Goal: Transaction & Acquisition: Purchase product/service

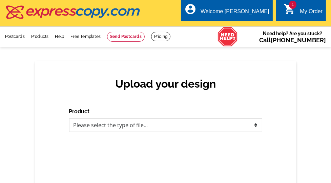
click at [116, 125] on select "Please select the type of file... Postcards Business Cards Letters and flyers G…" at bounding box center [165, 126] width 193 height 14
select select "1"
click at [69, 119] on select "Please select the type of file... Postcards Business Cards Letters and flyers G…" at bounding box center [165, 126] width 193 height 14
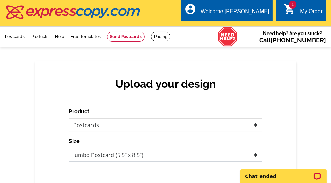
click at [173, 157] on select "Jumbo Postcard (5.5" x 8.5") Regular Postcard (4.25" x 5.6") Panoramic Postcard…" at bounding box center [165, 155] width 193 height 14
select select "14"
click at [69, 148] on select "Jumbo Postcard (5.5" x 8.5") Regular Postcard (4.25" x 5.6") Panoramic Postcard…" at bounding box center [165, 155] width 193 height 14
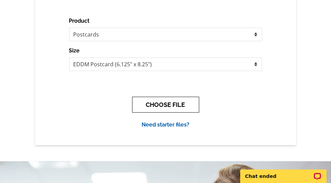
click at [174, 105] on button "CHOOSE FILE" at bounding box center [165, 105] width 67 height 16
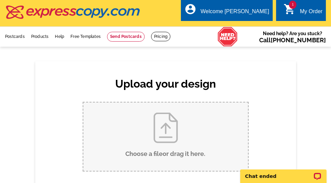
click at [166, 125] on input "Choose a file or drag it here ." at bounding box center [165, 137] width 165 height 68
type input "C:\fakepath\Just Listed 482 Stanton.pdf"
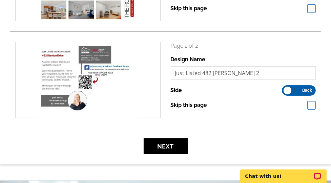
scroll to position [168, 0]
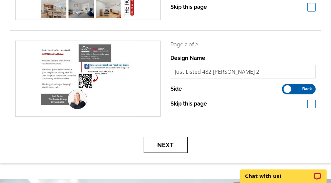
click at [179, 146] on button "Next" at bounding box center [166, 145] width 44 height 16
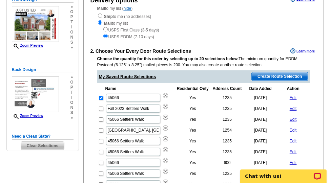
scroll to position [86, 0]
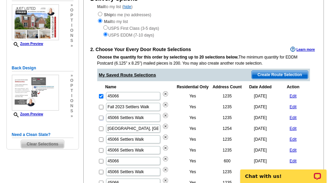
click at [101, 117] on input "checkbox" at bounding box center [101, 118] width 4 height 4
checkbox input "true"
click at [101, 96] on input "checkbox" at bounding box center [101, 96] width 4 height 4
checkbox input "false"
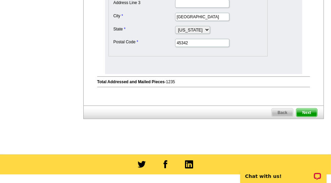
scroll to position [400, 0]
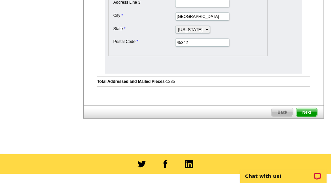
click at [306, 110] on span "Next" at bounding box center [306, 112] width 20 height 8
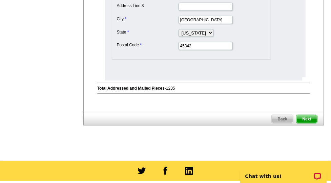
scroll to position [0, 0]
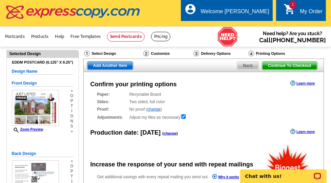
radio input "false"
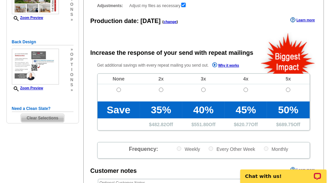
scroll to position [112, 0]
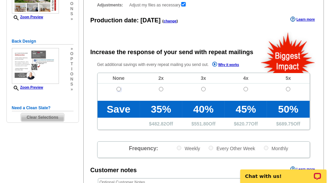
click at [118, 88] on input "radio" at bounding box center [119, 89] width 4 height 4
radio input "true"
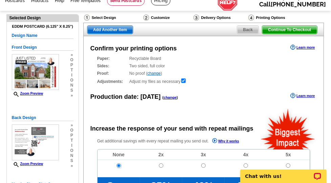
scroll to position [35, 0]
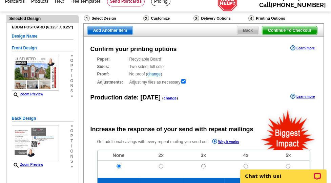
click at [264, 18] on div "Printing Options" at bounding box center [277, 19] width 59 height 8
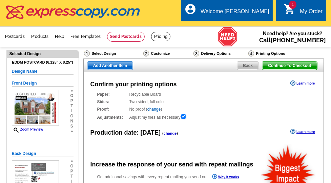
radio input "false"
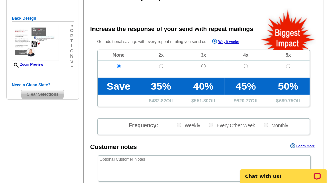
scroll to position [137, 0]
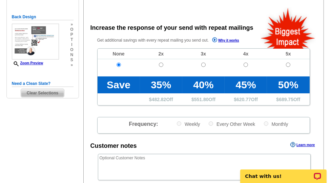
click at [42, 92] on span "Clear Selections" at bounding box center [42, 93] width 43 height 8
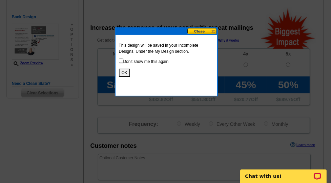
click at [127, 71] on button "OK" at bounding box center [124, 73] width 11 height 8
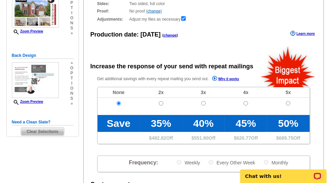
scroll to position [48, 0]
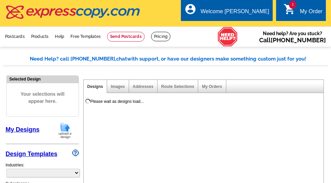
select select "785"
click at [310, 7] on link "1 shopping_cart My Order" at bounding box center [303, 11] width 39 height 8
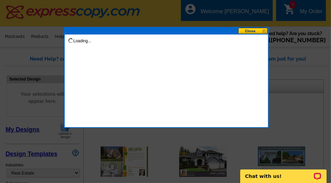
click at [253, 30] on button at bounding box center [253, 31] width 30 height 6
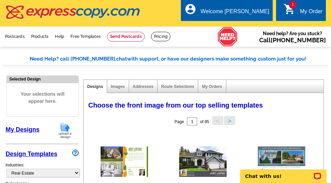
click at [290, 12] on icon "shopping_cart" at bounding box center [290, 9] width 12 height 12
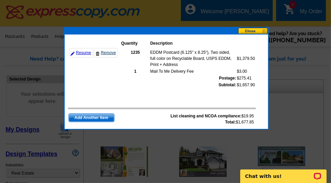
click at [107, 53] on link "Remove" at bounding box center [106, 52] width 24 height 9
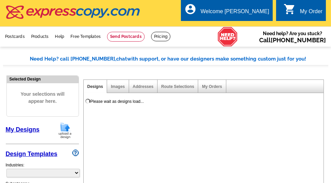
select select "785"
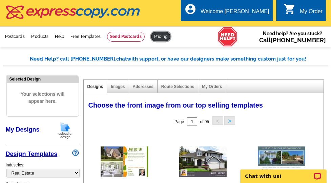
click at [156, 33] on link at bounding box center [160, 36] width 19 height 9
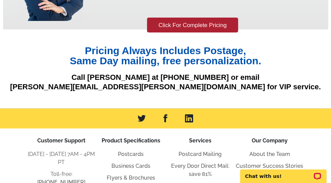
scroll to position [193, 0]
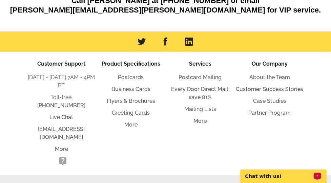
click at [270, 178] on p "Chat with us!" at bounding box center [278, 175] width 67 height 5
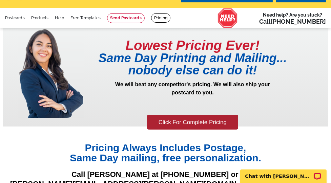
scroll to position [0, 0]
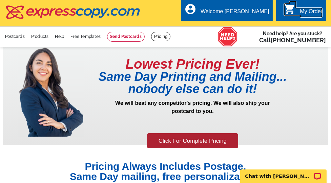
click at [301, 11] on div "My Order" at bounding box center [311, 12] width 23 height 9
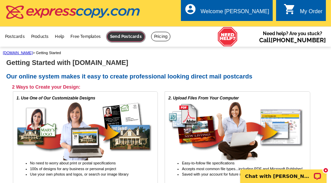
click at [124, 38] on link at bounding box center [126, 37] width 38 height 10
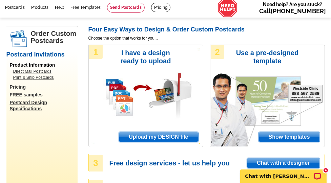
scroll to position [35, 0]
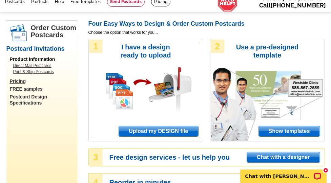
click at [154, 131] on span "Upload my DESIGN file" at bounding box center [158, 131] width 79 height 10
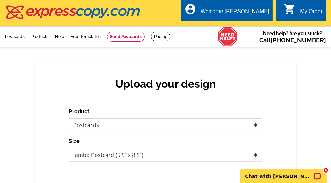
click at [124, 126] on select "Please select the type of file... Postcards Business Cards Letters and flyers G…" at bounding box center [165, 126] width 193 height 14
click at [69, 119] on select "Please select the type of file... Postcards Business Cards Letters and flyers G…" at bounding box center [165, 126] width 193 height 14
click at [117, 158] on select "Jumbo Postcard (5.5" x 8.5") Regular Postcard (4.25" x 5.6") Panoramic Postcard…" at bounding box center [165, 155] width 193 height 14
select select "14"
click at [69, 148] on select "Jumbo Postcard (5.5" x 8.5") Regular Postcard (4.25" x 5.6") Panoramic Postcard…" at bounding box center [165, 155] width 193 height 14
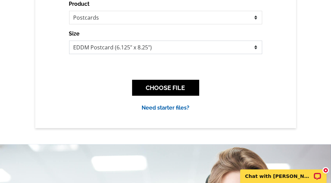
scroll to position [112, 0]
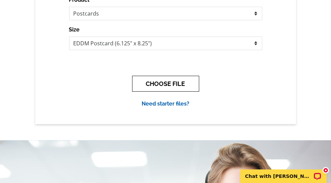
click at [164, 85] on button "CHOOSE FILE" at bounding box center [165, 84] width 67 height 16
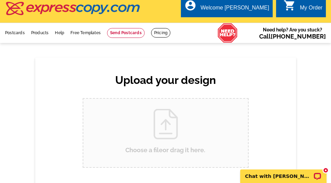
scroll to position [0, 0]
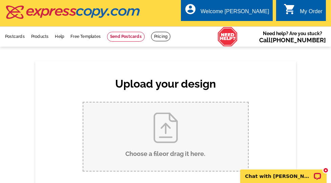
click at [161, 123] on input "Choose a file or drag it here ." at bounding box center [165, 137] width 165 height 68
type input "C:\fakepath\Just Listed 482 Stanton.pdf"
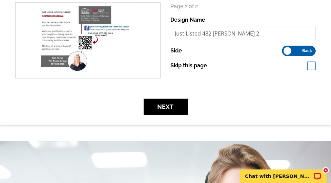
scroll to position [207, 0]
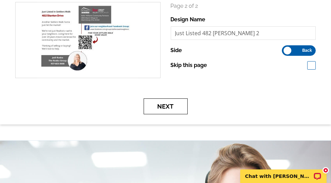
click at [170, 107] on button "Next" at bounding box center [166, 107] width 44 height 16
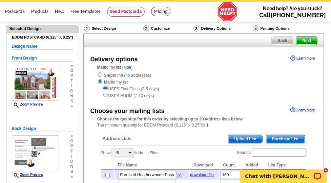
scroll to position [26, 0]
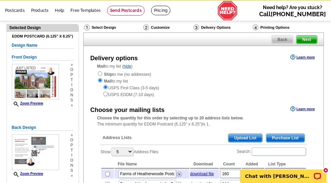
click at [107, 93] on input "radio" at bounding box center [105, 94] width 4 height 4
radio input "true"
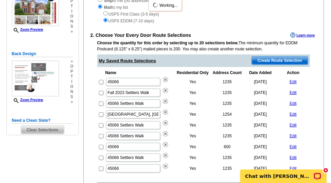
scroll to position [101, 0]
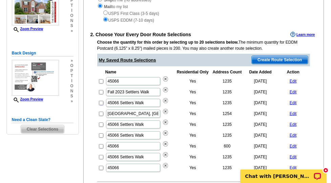
click at [100, 103] on input "checkbox" at bounding box center [101, 103] width 4 height 4
checkbox input "true"
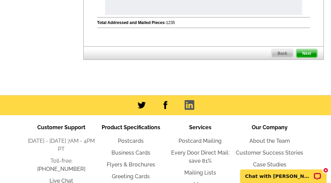
scroll to position [464, 0]
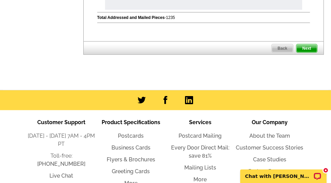
click at [309, 44] on span "Next" at bounding box center [306, 48] width 20 height 8
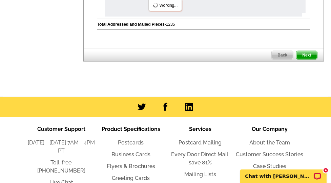
scroll to position [0, 0]
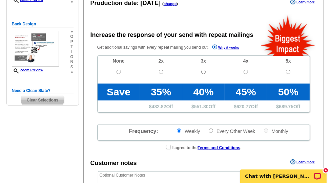
scroll to position [130, 0]
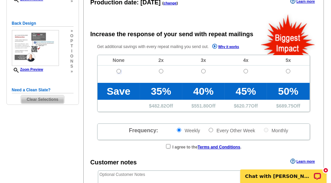
click at [119, 72] on input "radio" at bounding box center [119, 71] width 4 height 4
radio input "true"
radio input "false"
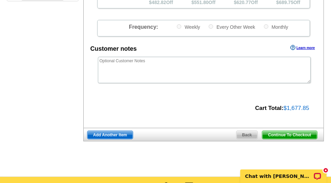
scroll to position [234, 0]
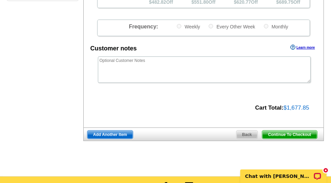
click at [282, 135] on span "Continue To Checkout" at bounding box center [289, 135] width 55 height 8
click at [305, 134] on span "Continue To Checkout" at bounding box center [289, 135] width 55 height 8
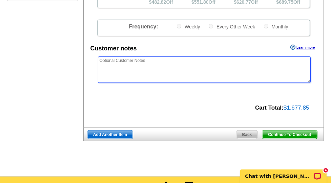
click at [298, 65] on textarea at bounding box center [204, 70] width 213 height 26
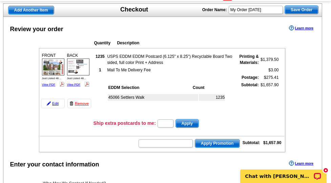
scroll to position [46, 0]
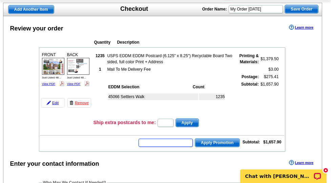
click at [161, 144] on input "text" at bounding box center [166, 143] width 54 height 8
type input "cc2330"
click at [216, 142] on span "Apply Promotion" at bounding box center [217, 143] width 44 height 8
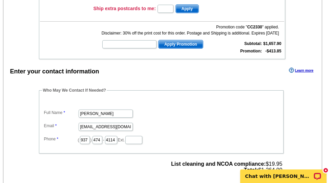
scroll to position [164, 0]
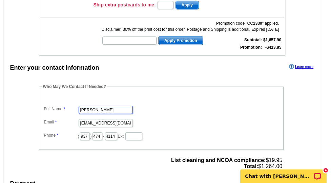
drag, startPoint x: 114, startPoint y: 108, endPoint x: 95, endPoint y: 109, distance: 18.6
click at [95, 109] on input "Heather Ivy" at bounding box center [106, 110] width 54 height 8
type input "Heather Fisher"
click at [182, 92] on fieldset "Who May We Contact If Needed? Full Name Heather Fisher Email heather@theroskogr…" at bounding box center [161, 117] width 245 height 66
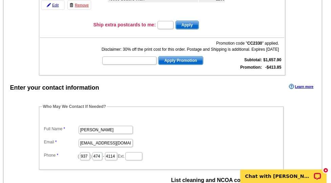
scroll to position [0, 0]
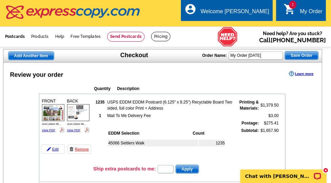
click at [16, 35] on link "Postcards" at bounding box center [15, 36] width 20 height 5
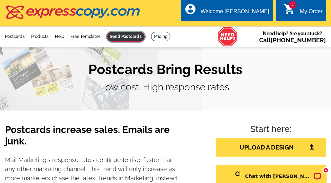
click at [128, 38] on link at bounding box center [126, 37] width 38 height 10
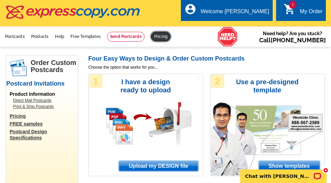
click at [162, 34] on link at bounding box center [160, 36] width 19 height 9
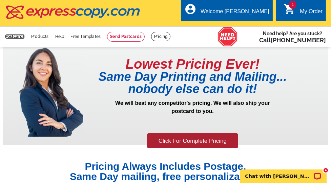
click at [17, 36] on link "Postcards" at bounding box center [15, 36] width 20 height 5
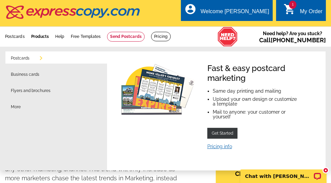
click at [223, 146] on link "Pricing info" at bounding box center [219, 146] width 25 height 5
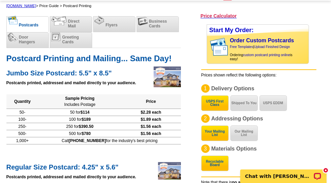
scroll to position [47, 0]
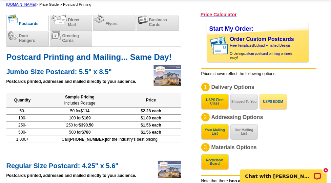
click at [270, 102] on button "USPS EDDM" at bounding box center [272, 102] width 27 height 16
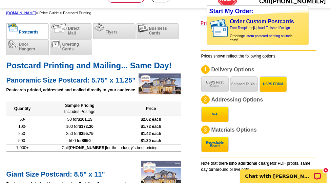
scroll to position [0, 0]
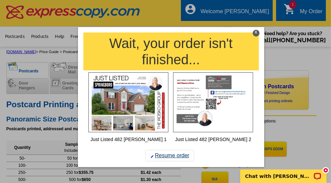
click at [177, 156] on link "Resume order" at bounding box center [169, 156] width 49 height 12
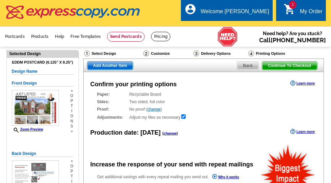
radio input "false"
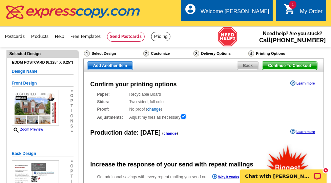
click at [288, 64] on span "Continue To Checkout" at bounding box center [289, 66] width 55 height 8
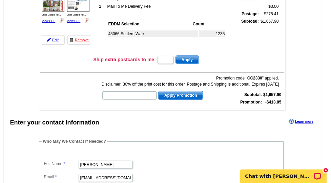
scroll to position [110, 0]
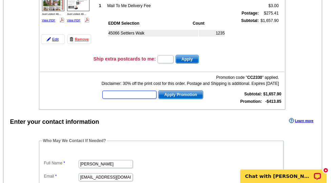
click at [122, 96] on input "text" at bounding box center [129, 95] width 54 height 8
click at [265, 176] on p "Chat with [PERSON_NAME]" at bounding box center [278, 175] width 67 height 5
click at [123, 93] on input "text" at bounding box center [129, 95] width 54 height 8
type input "chat20"
click at [158, 90] on button "Apply Promotion" at bounding box center [180, 94] width 45 height 9
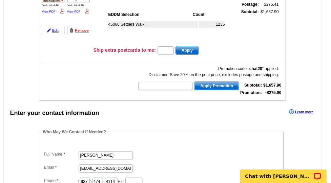
scroll to position [117, 0]
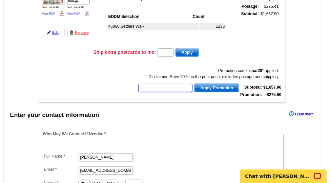
click at [163, 89] on input "text" at bounding box center [165, 88] width 54 height 8
type input "cc2330"
click at [210, 87] on span "Apply Promotion" at bounding box center [216, 88] width 44 height 8
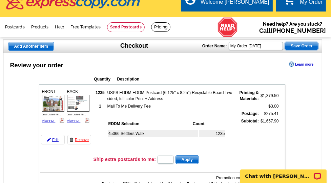
scroll to position [0, 0]
